Goal: Information Seeking & Learning: Learn about a topic

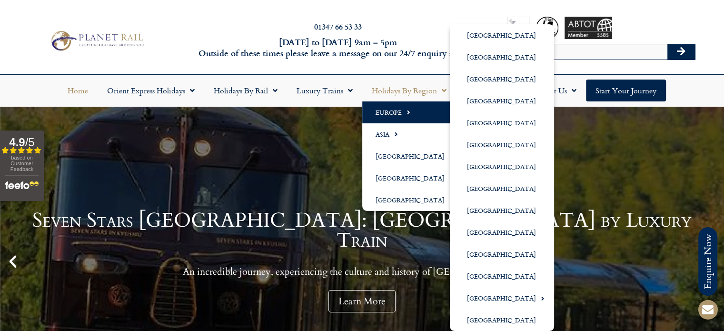
click at [388, 112] on link "Europe" at bounding box center [412, 112] width 100 height 22
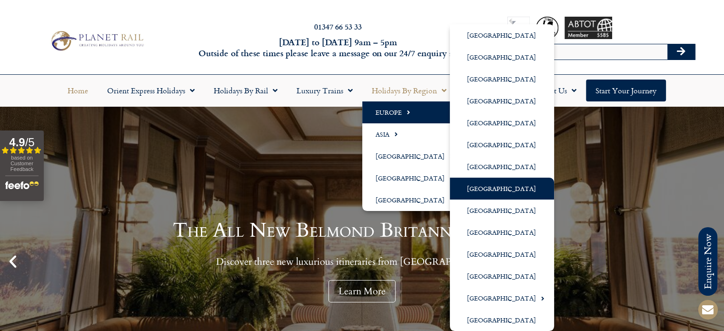
click at [474, 188] on link "[GEOGRAPHIC_DATA]" at bounding box center [502, 189] width 104 height 22
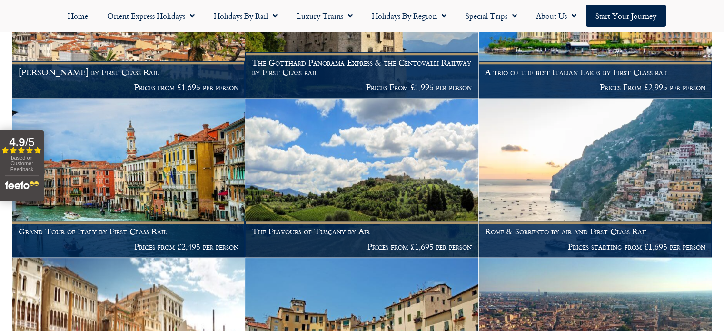
scroll to position [840, 0]
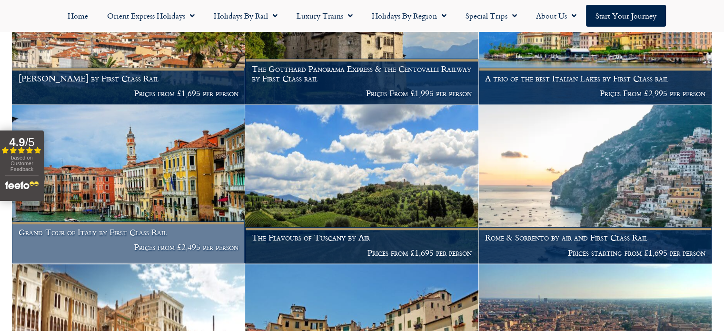
click at [115, 228] on h1 "Grand Tour of Italy by First Class Rail" at bounding box center [129, 233] width 220 height 10
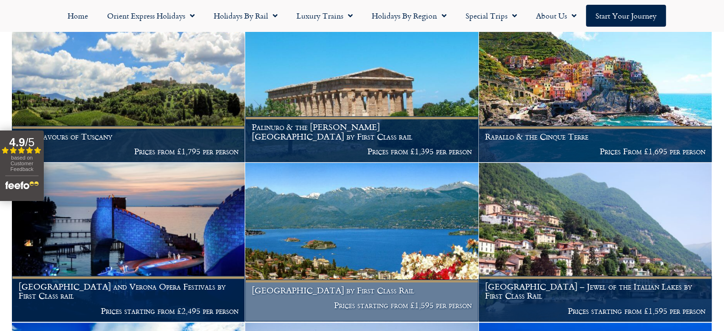
scroll to position [1269, 0]
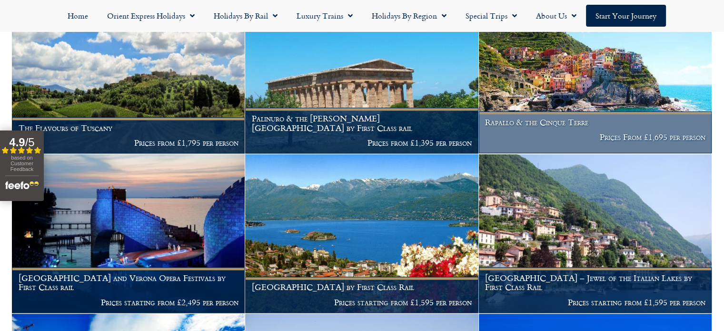
click at [536, 124] on h1 "Rapallo & the Cinque Terre" at bounding box center [595, 123] width 220 height 10
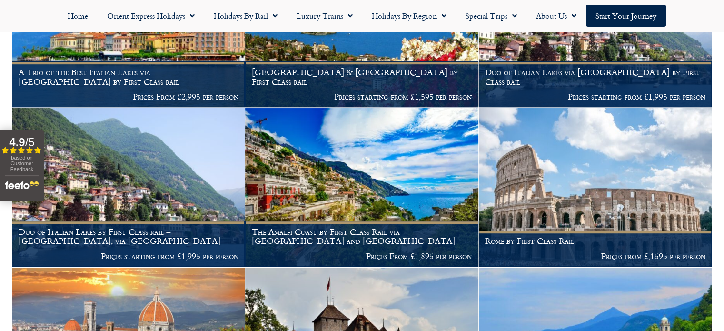
scroll to position [507, 0]
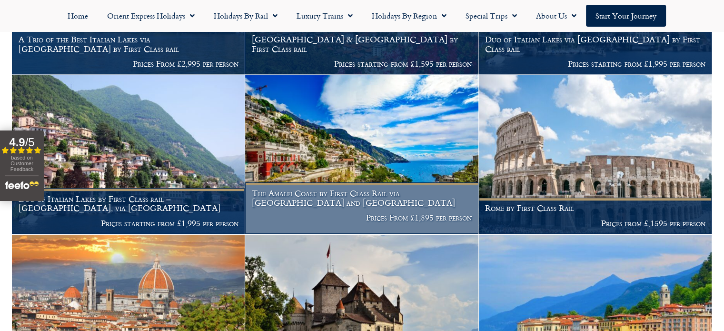
click at [337, 192] on h1 "The Amalfi Coast by First Class Rail via Zurich and Montreux" at bounding box center [362, 198] width 220 height 19
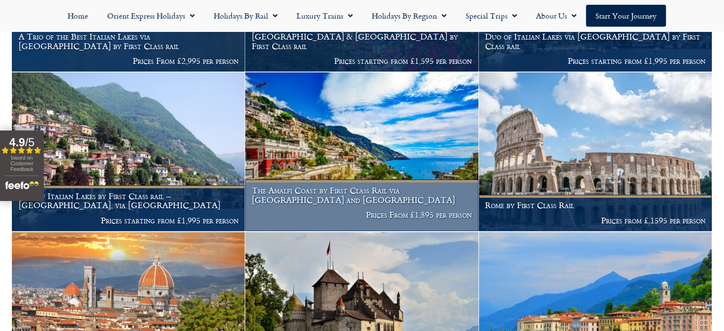
scroll to position [554, 0]
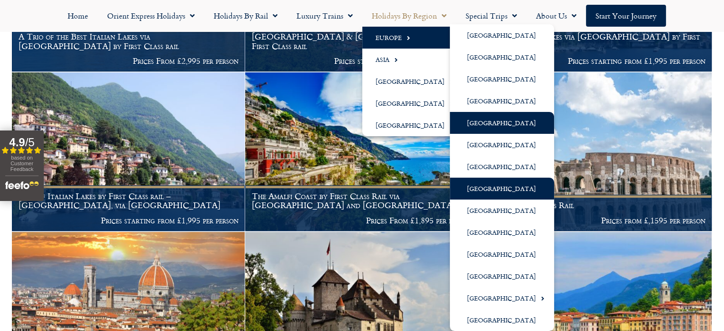
click at [486, 122] on link "[GEOGRAPHIC_DATA]" at bounding box center [502, 123] width 104 height 22
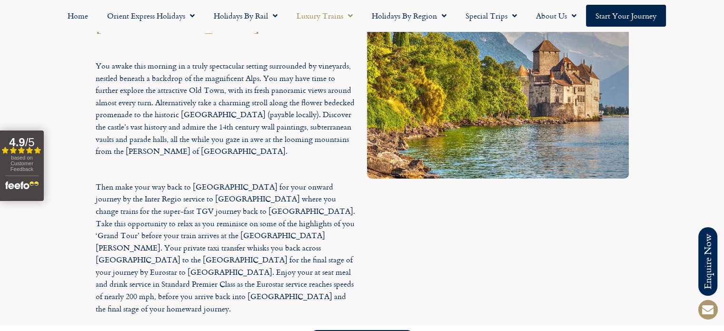
scroll to position [3357, 0]
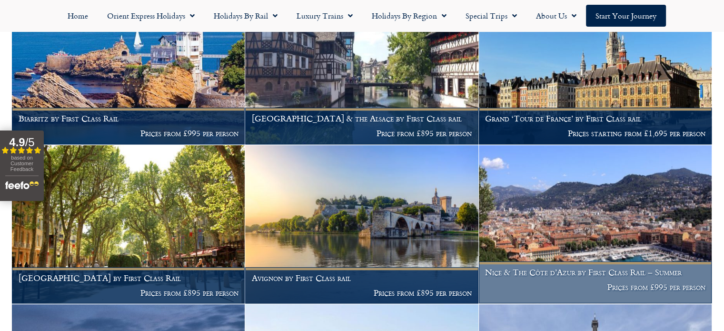
scroll to position [1011, 0]
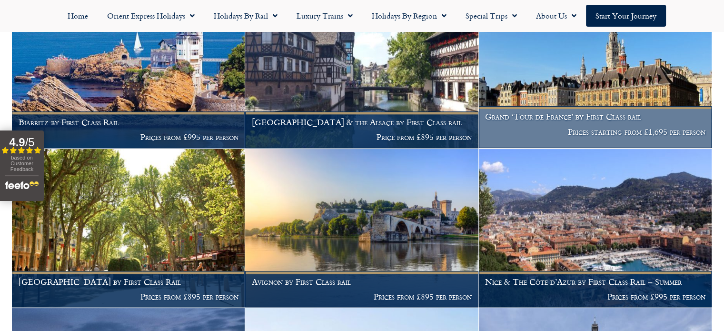
click at [550, 114] on h1 "Grand ‘Tour de France’ by First Class rail" at bounding box center [595, 117] width 220 height 10
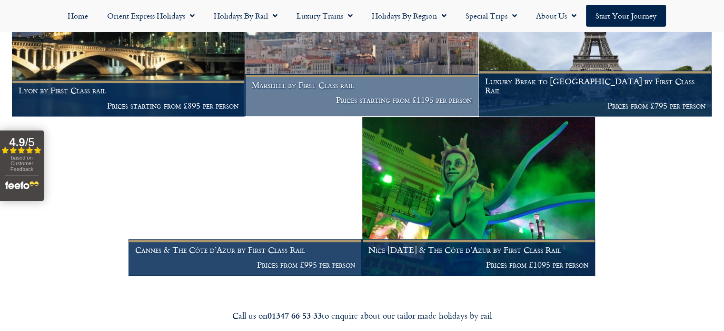
scroll to position [1369, 0]
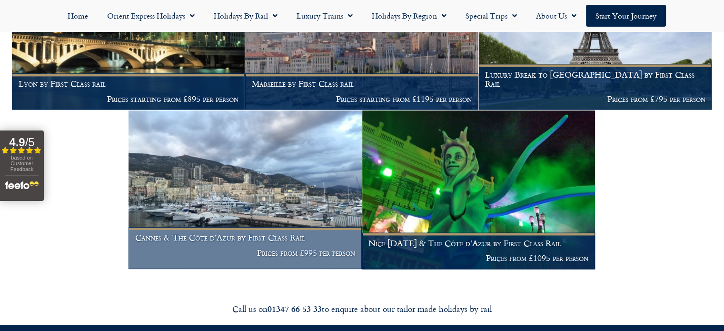
click at [210, 238] on h1 "Cannes & The Côte d’Azur by First Class Rail" at bounding box center [245, 238] width 220 height 10
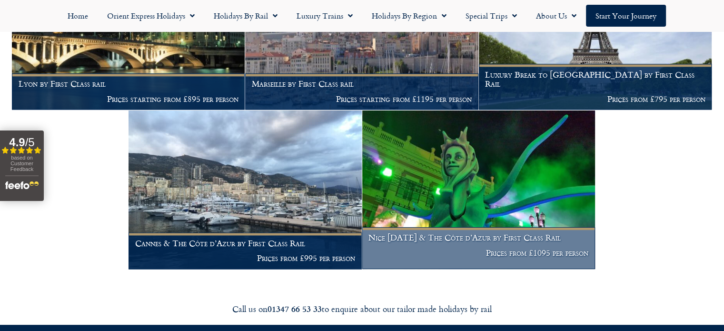
click at [448, 177] on img at bounding box center [478, 189] width 233 height 159
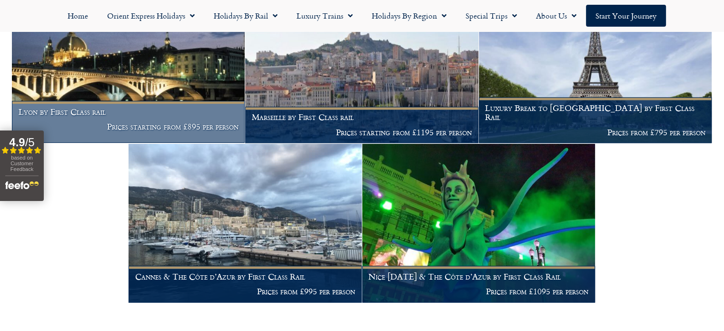
scroll to position [1333, 0]
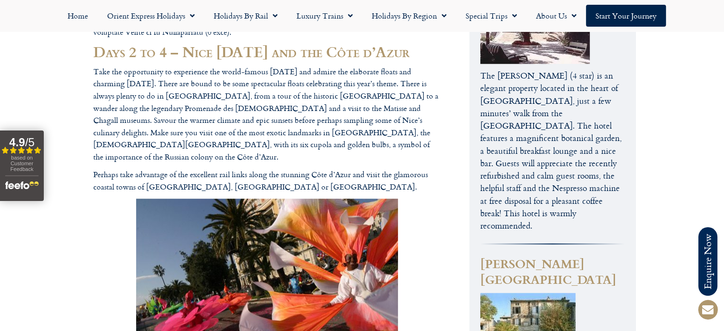
scroll to position [773, 0]
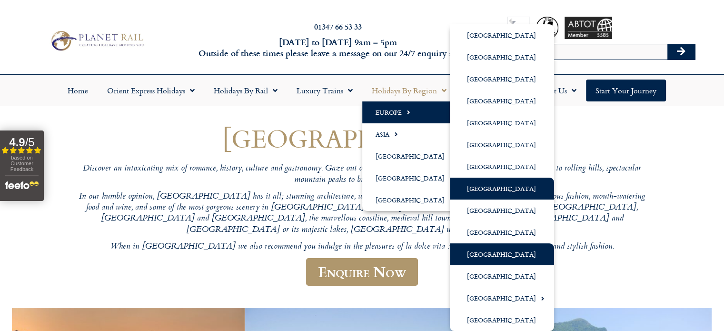
click at [478, 252] on link "[GEOGRAPHIC_DATA]" at bounding box center [502, 254] width 104 height 22
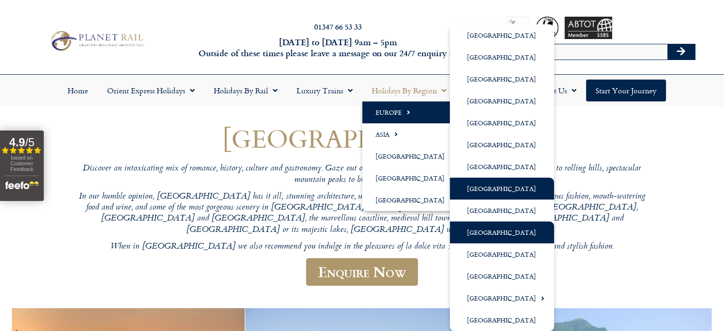
click at [481, 230] on link "[GEOGRAPHIC_DATA]" at bounding box center [502, 232] width 104 height 22
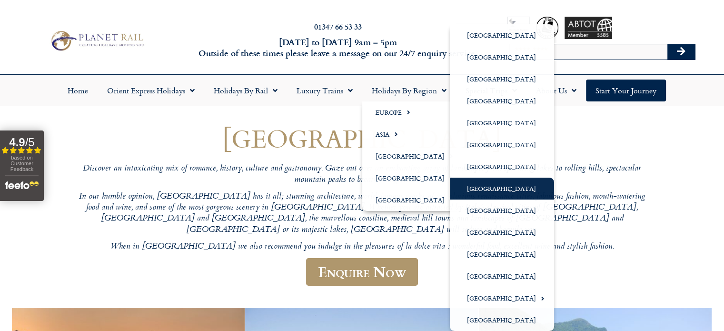
click at [628, 241] on p "When in Italy we also recommend you indulge in the pleasures of la dolce vita :…" at bounding box center [362, 246] width 571 height 11
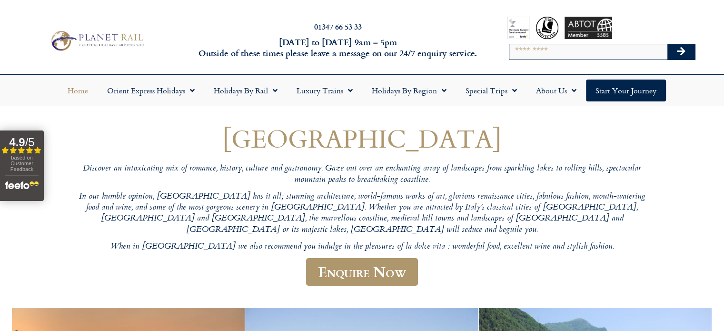
click at [80, 89] on link "Home" at bounding box center [78, 91] width 40 height 22
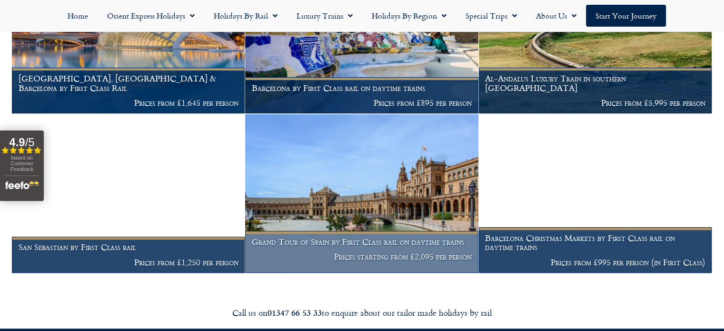
scroll to position [452, 0]
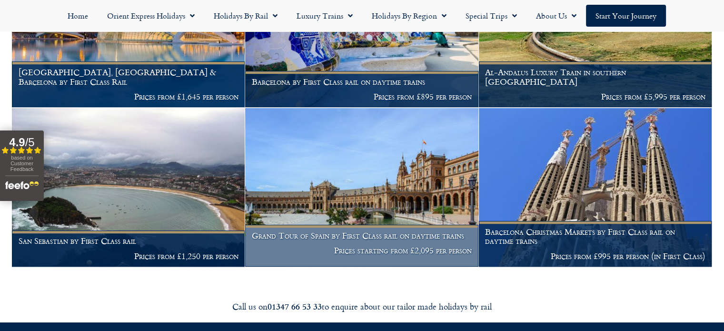
click at [331, 239] on h1 "Grand Tour of Spain by First Class rail on daytime trains" at bounding box center [362, 236] width 220 height 10
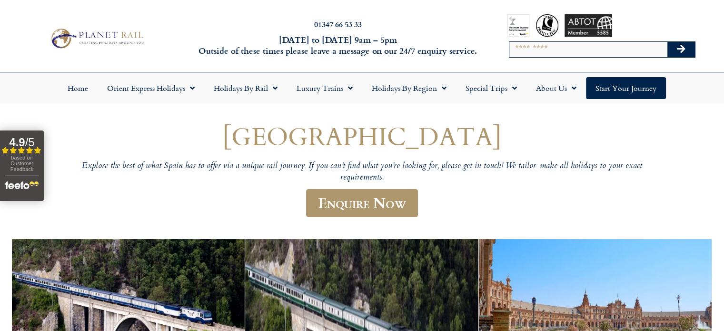
scroll to position [0, 0]
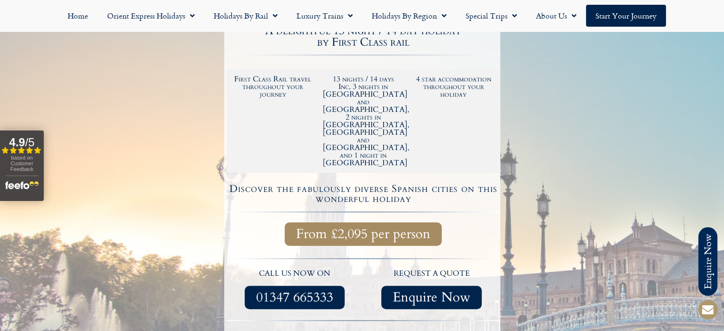
scroll to position [222, 0]
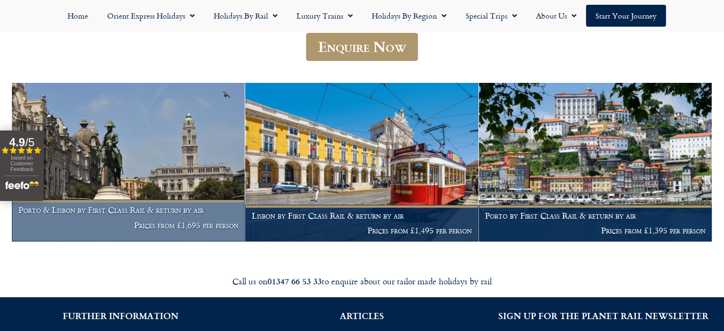
scroll to position [157, 0]
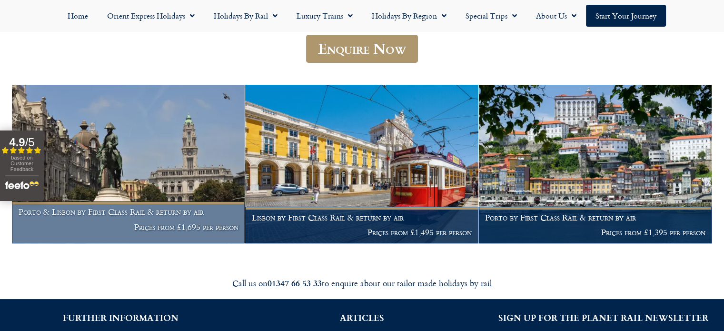
click at [99, 210] on h1 "Porto & Lisbon by First Class Rail & return by air" at bounding box center [129, 212] width 220 height 10
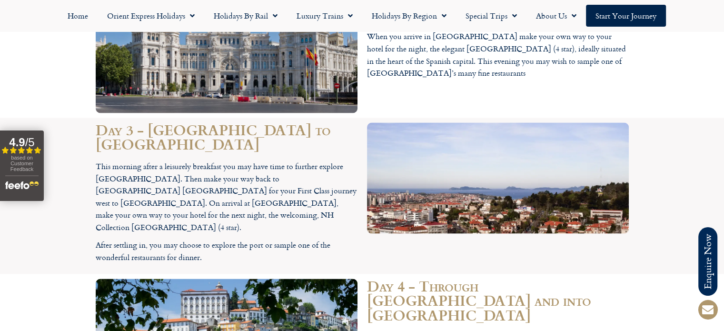
scroll to position [1488, 0]
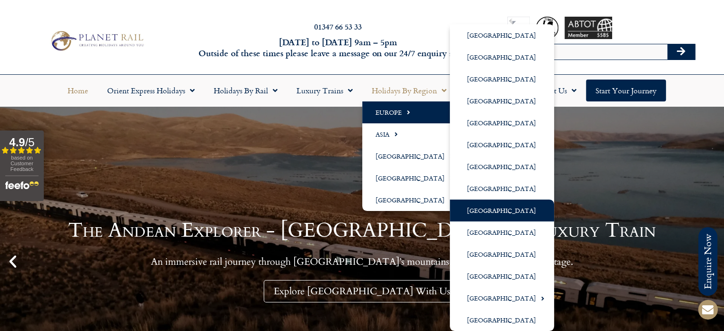
click at [483, 210] on link "[GEOGRAPHIC_DATA]" at bounding box center [502, 211] width 104 height 22
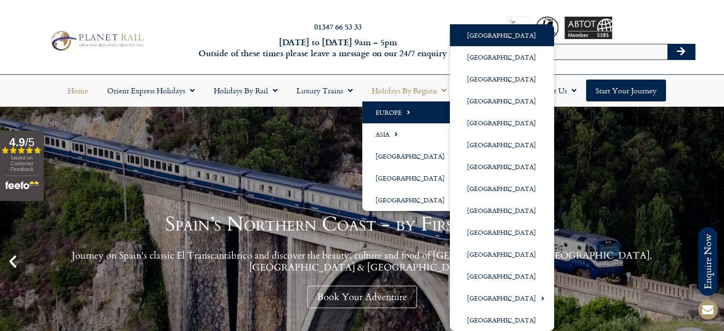
click at [474, 35] on link "[GEOGRAPHIC_DATA]" at bounding box center [502, 35] width 104 height 22
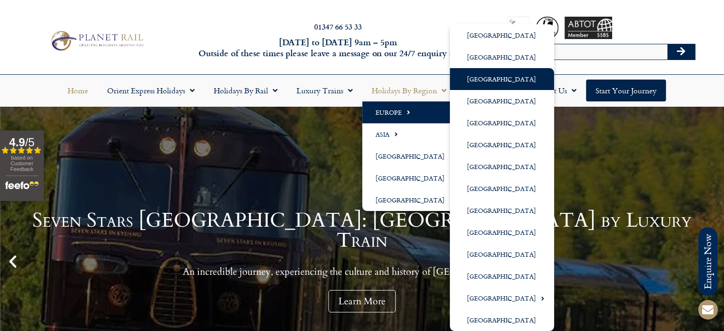
click at [489, 79] on link "[GEOGRAPHIC_DATA]" at bounding box center [502, 79] width 104 height 22
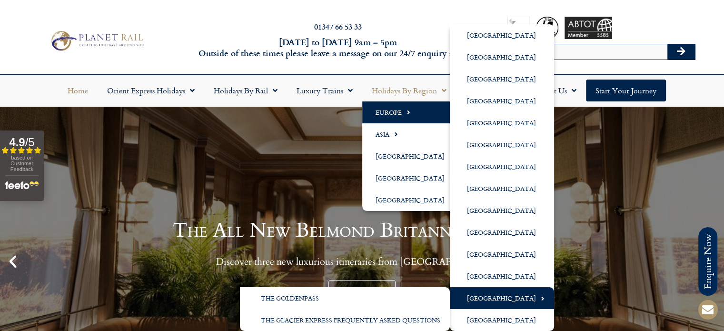
click at [505, 298] on link "[GEOGRAPHIC_DATA]" at bounding box center [502, 298] width 104 height 22
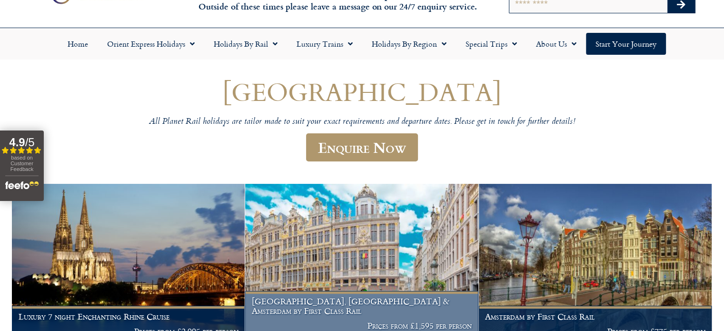
scroll to position [46, 0]
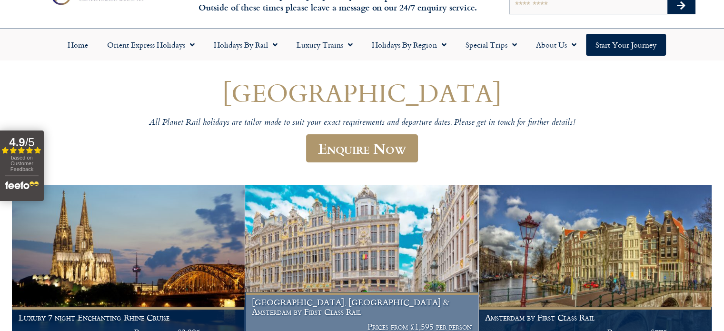
click at [320, 313] on h1 "Bruges, Brussels & Amsterdam by First Class Rail" at bounding box center [362, 307] width 220 height 19
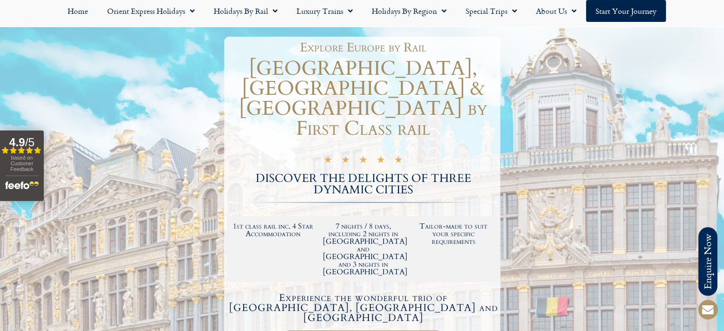
scroll to position [36, 0]
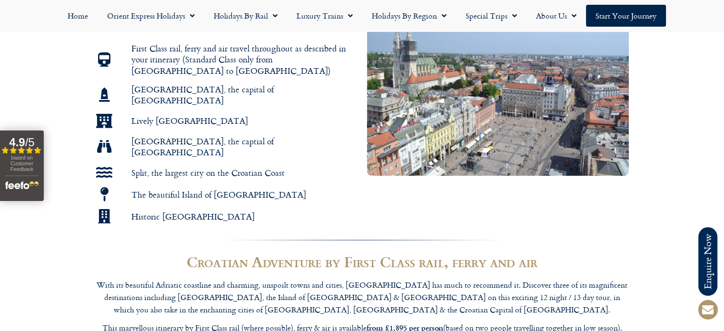
scroll to position [583, 0]
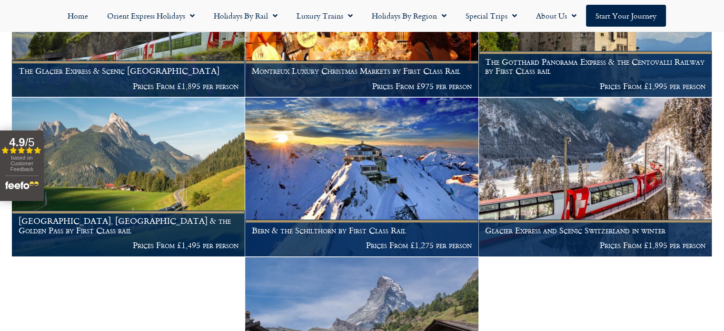
scroll to position [556, 0]
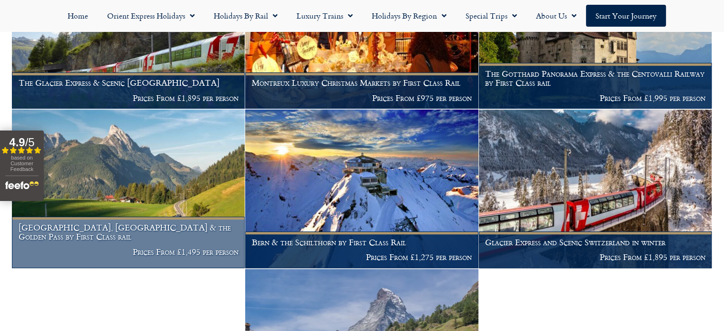
click at [100, 223] on h1 "[GEOGRAPHIC_DATA], [GEOGRAPHIC_DATA] & the Golden Pass by First Class rail" at bounding box center [129, 232] width 220 height 19
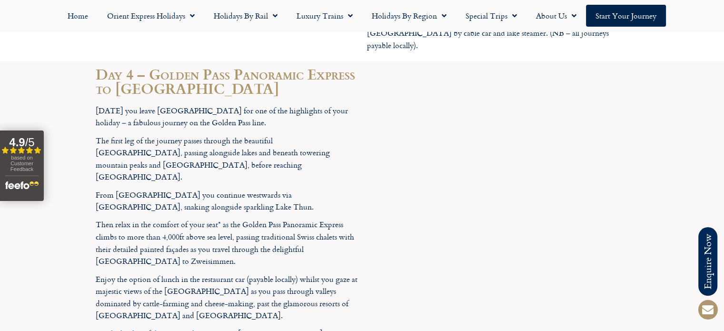
scroll to position [2083, 0]
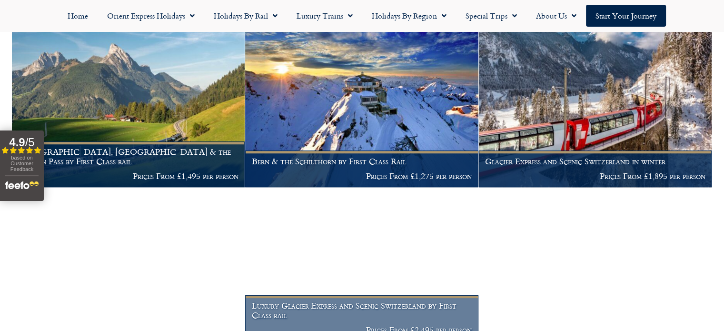
scroll to position [625, 0]
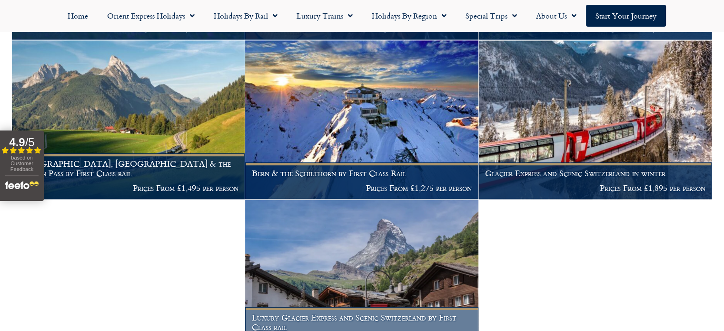
click at [325, 313] on h1 "Luxury Glacier Express and Scenic Switzerland by First Class rail" at bounding box center [362, 322] width 220 height 19
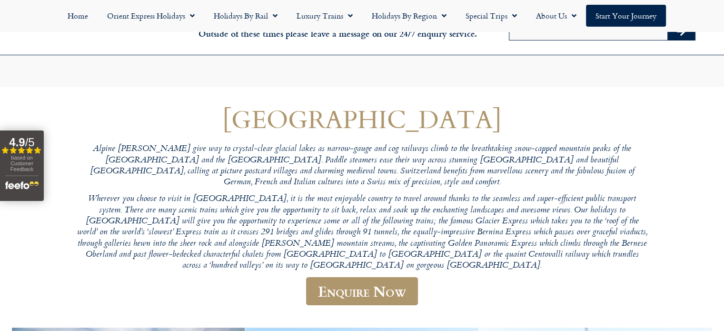
scroll to position [0, 0]
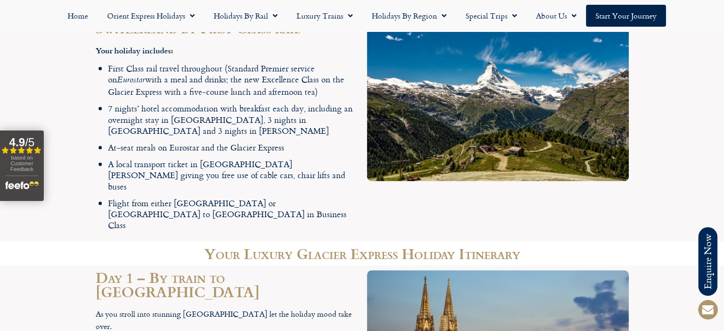
scroll to position [1226, 0]
